Goal: Information Seeking & Learning: Check status

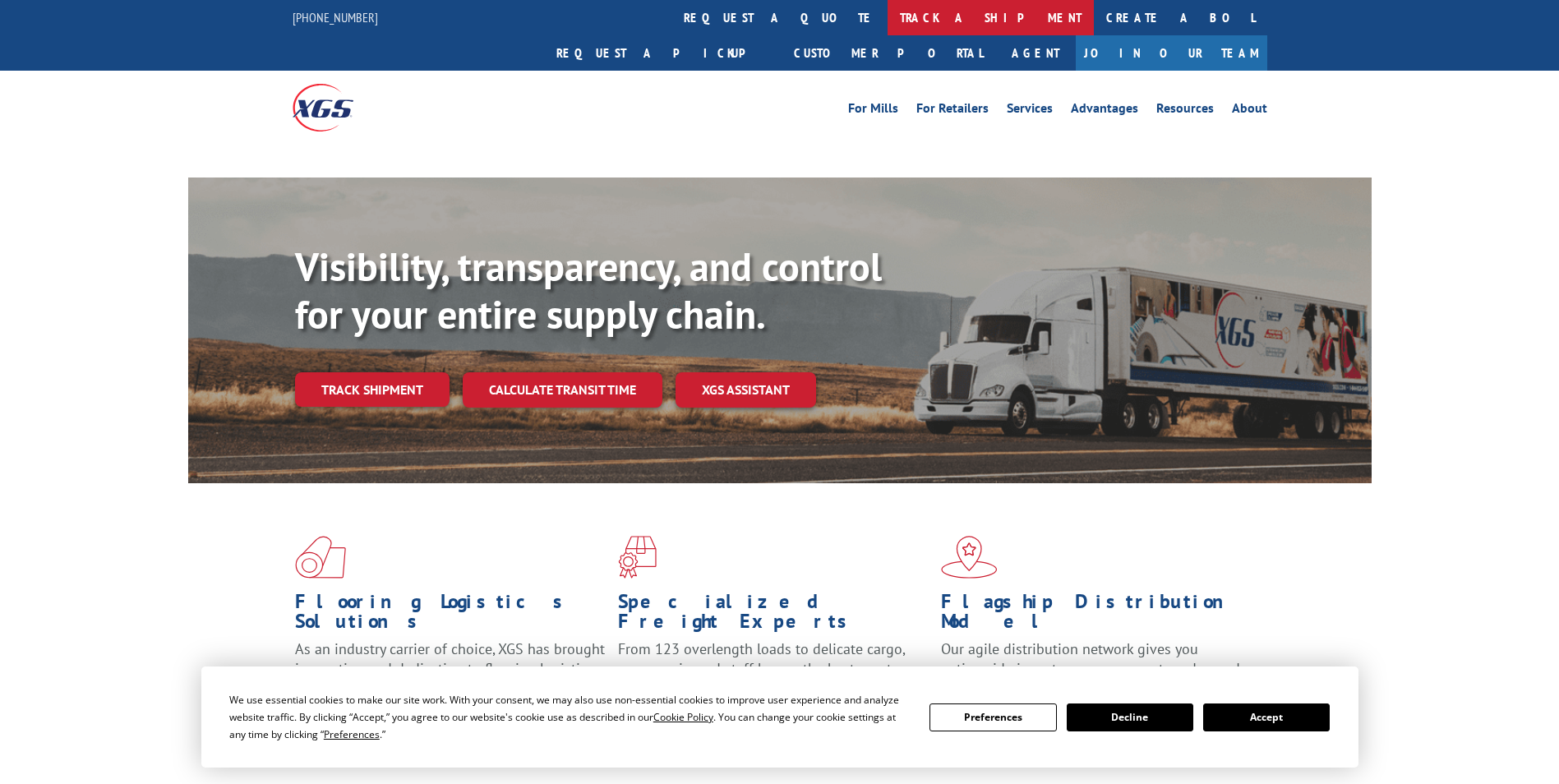
click at [888, 12] on link "track a shipment" at bounding box center [991, 17] width 207 height 35
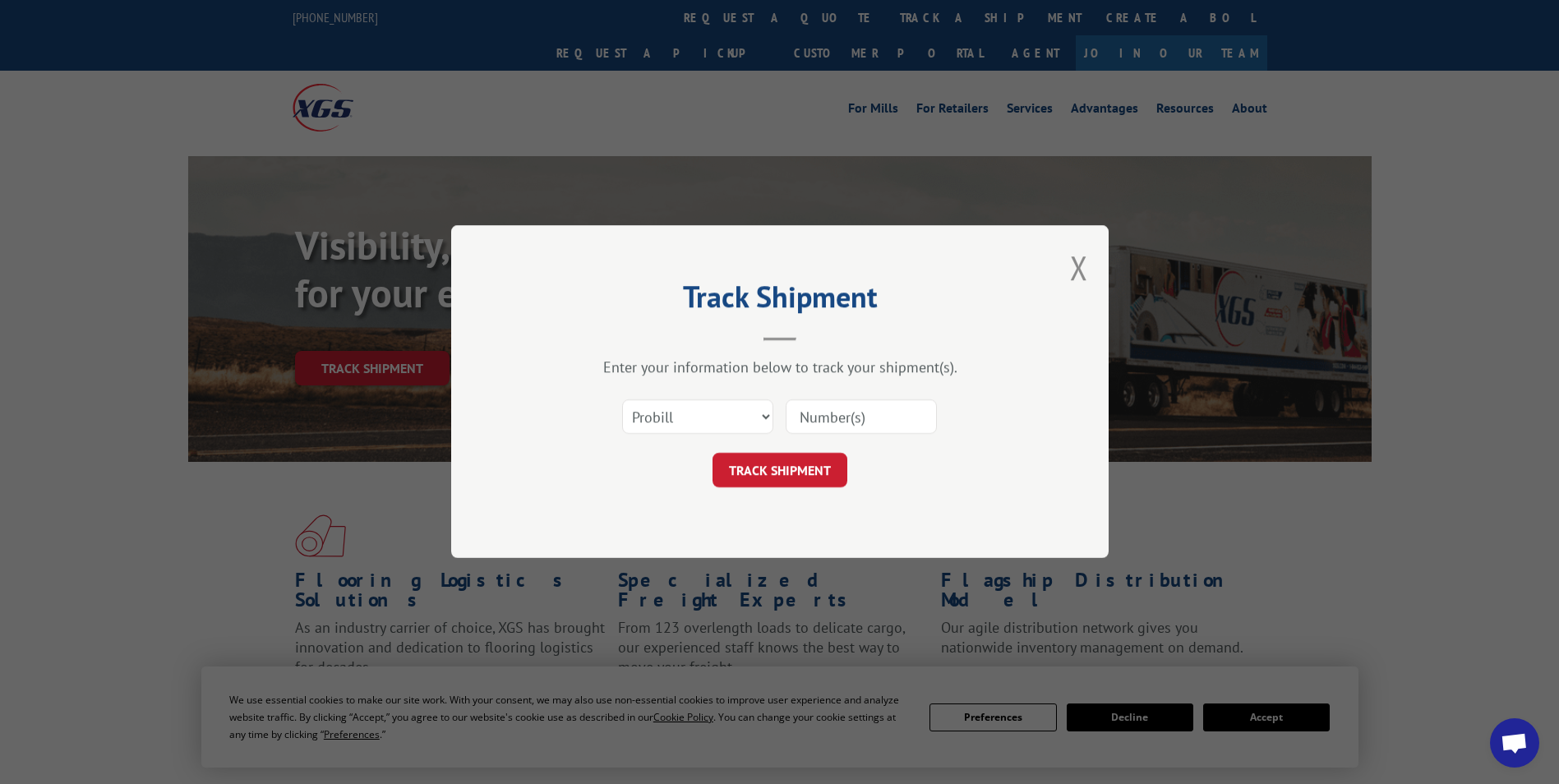
click at [682, 426] on select "Select category... Probill BOL PO" at bounding box center [698, 418] width 151 height 35
select select "bol"
click at [622, 400] on select "Select category... Probill BOL PO" at bounding box center [698, 418] width 151 height 35
click at [857, 420] on input at bounding box center [861, 418] width 151 height 35
paste input "5181702"
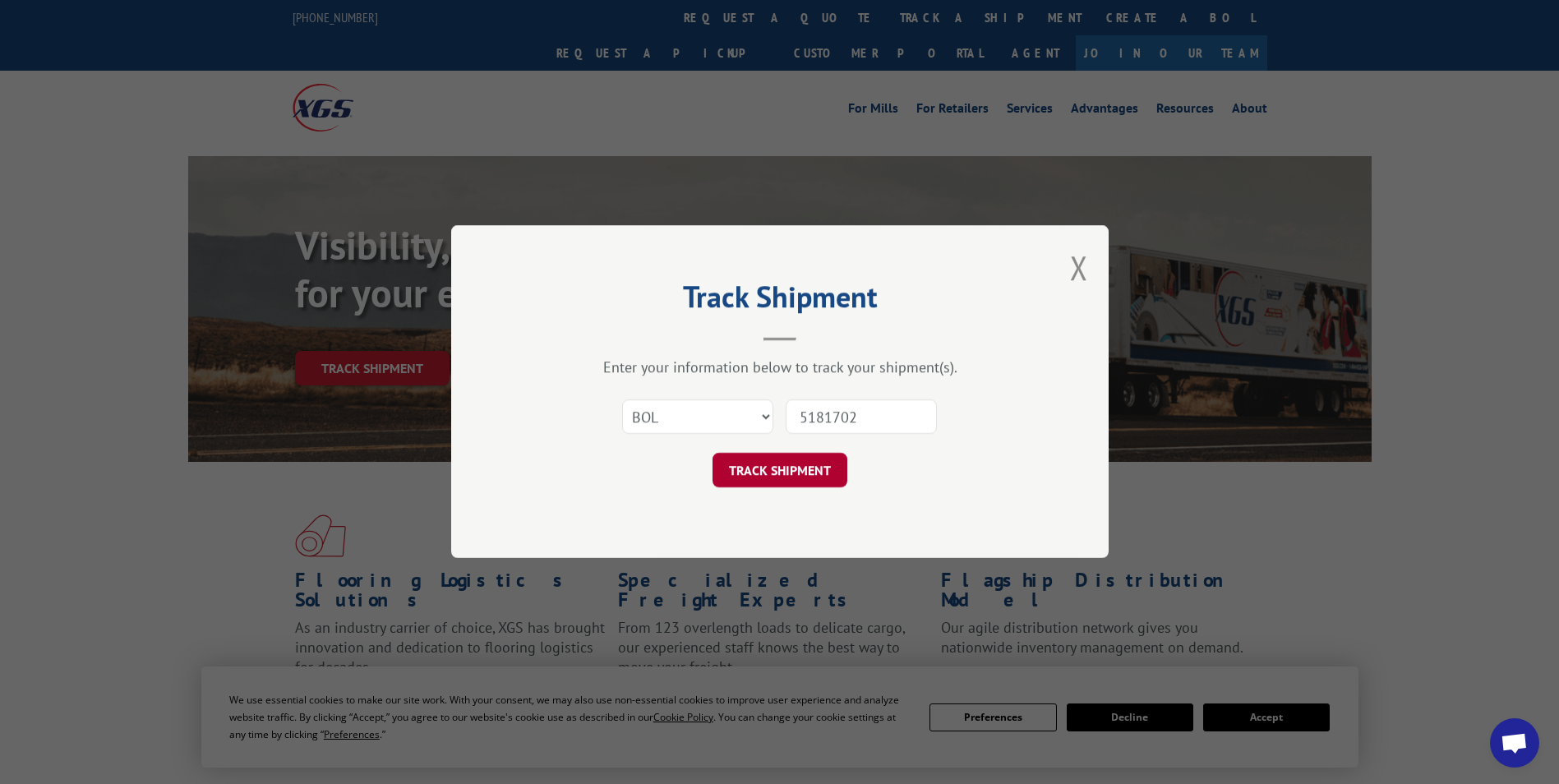
type input "5181702"
click at [799, 461] on button "TRACK SHIPMENT" at bounding box center [780, 471] width 135 height 35
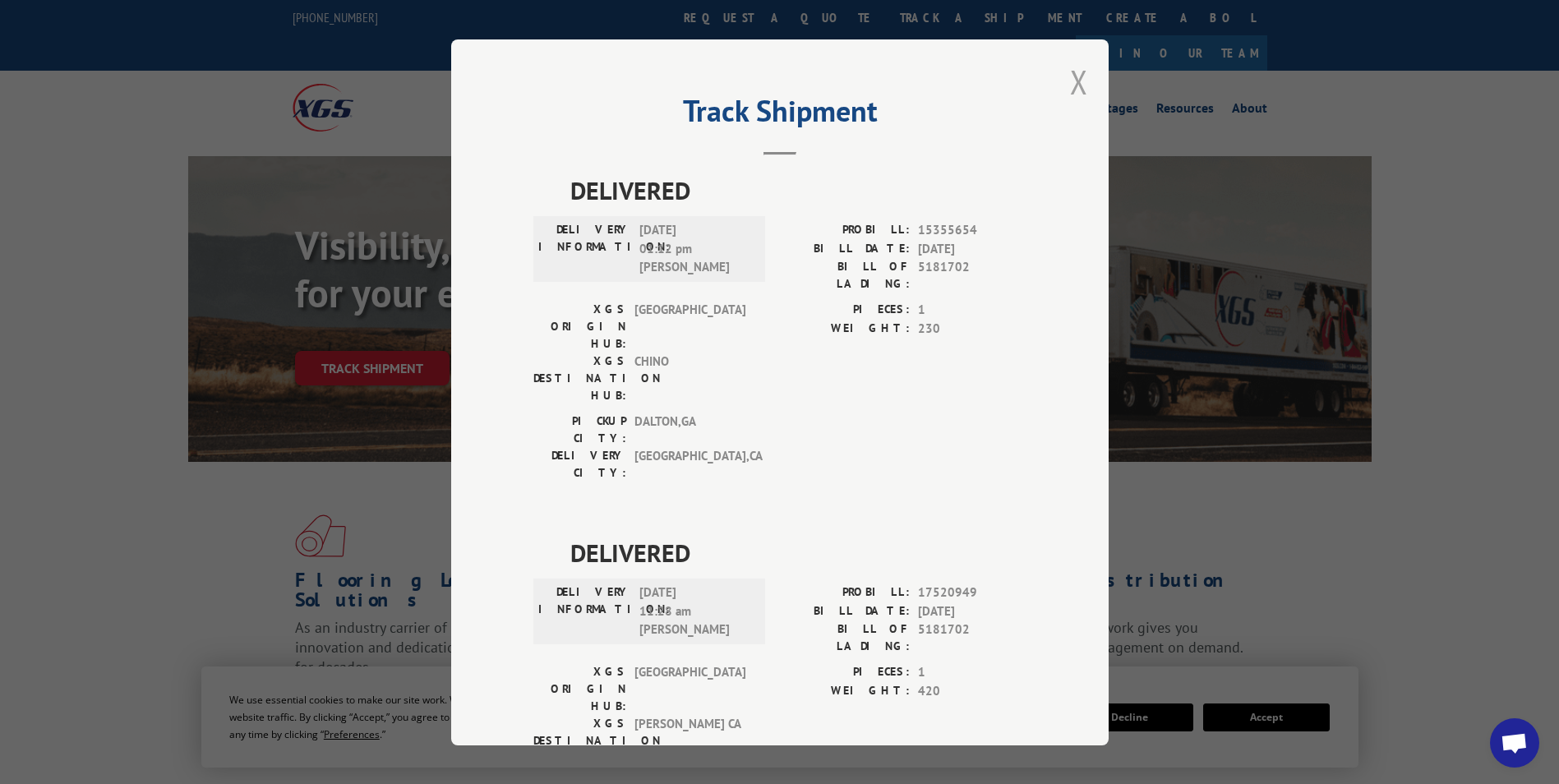
click at [1073, 79] on button "Close modal" at bounding box center [1079, 81] width 18 height 43
